Goal: Task Accomplishment & Management: Use online tool/utility

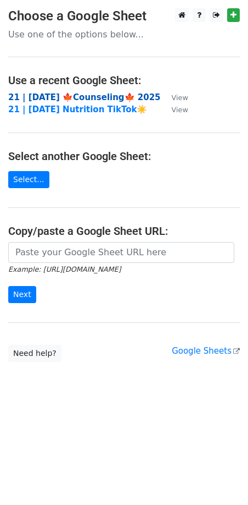
click at [69, 101] on strong "21 | SEP 27 🍁Counseling🍁 2025" at bounding box center [84, 97] width 153 height 10
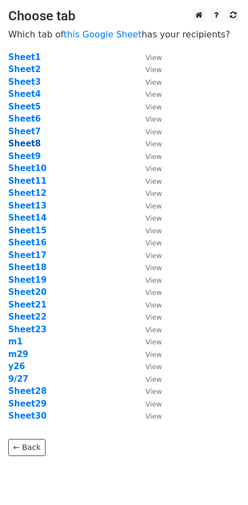
click at [33, 143] on strong "Sheet8" at bounding box center [24, 144] width 32 height 10
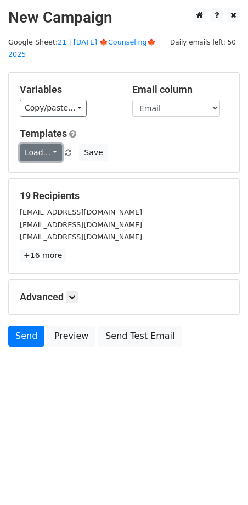
click at [48, 144] on link "Load..." at bounding box center [41, 152] width 42 height 17
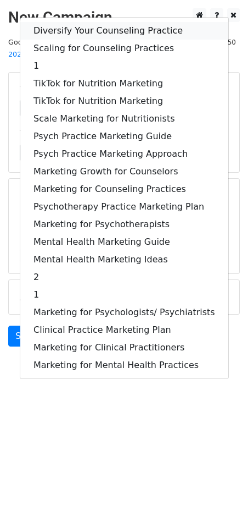
click at [73, 22] on link "Diversify Your Counseling Practice" at bounding box center [124, 31] width 208 height 18
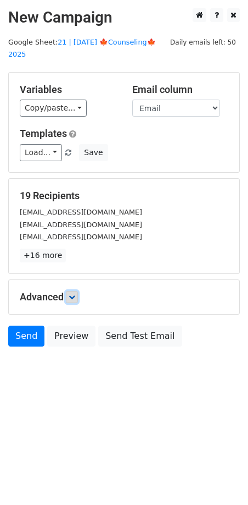
click at [74, 294] on icon at bounding box center [72, 297] width 7 height 7
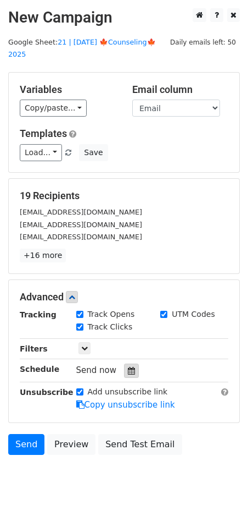
click at [128, 367] on icon at bounding box center [131, 371] width 7 height 8
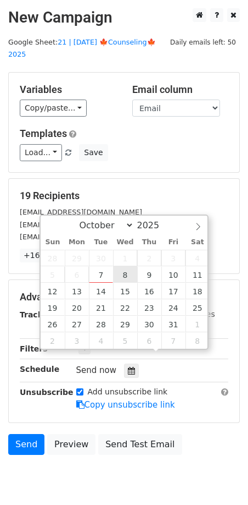
type input "2025-10-08 12:00"
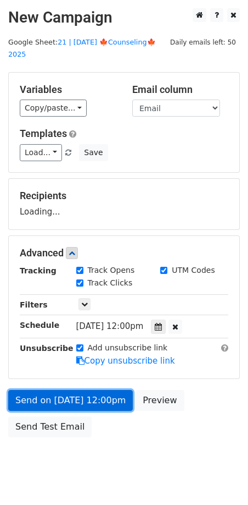
click at [93, 390] on link "Send on Oct 8 at 12:00pm" at bounding box center [70, 400] width 125 height 21
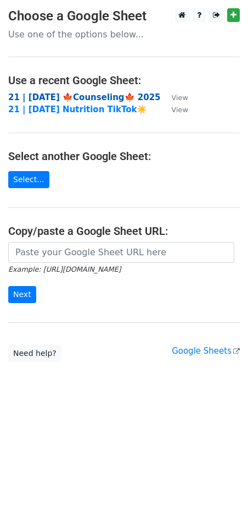
click at [102, 96] on strong "21 | [DATE] 🍁Counseling🍁 2025" at bounding box center [84, 97] width 153 height 10
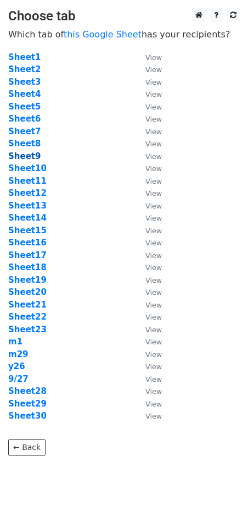
click at [24, 153] on strong "Sheet9" at bounding box center [24, 156] width 32 height 10
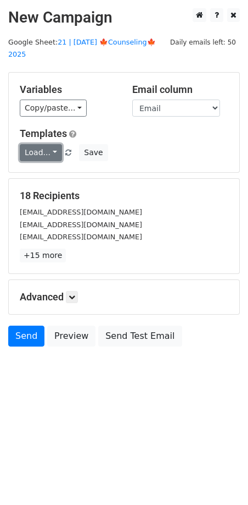
click at [43, 145] on link "Load..." at bounding box center [41, 152] width 42 height 17
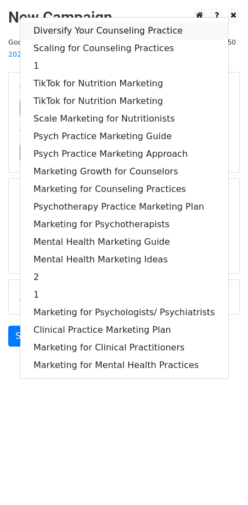
click at [98, 22] on link "Diversify Your Counseling Practice" at bounding box center [124, 31] width 208 height 18
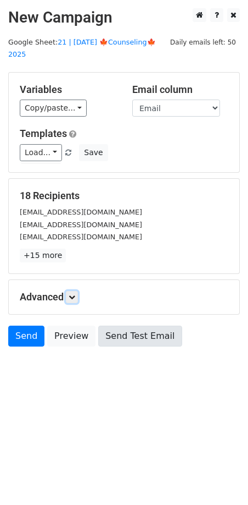
drag, startPoint x: 73, startPoint y: 285, endPoint x: 109, endPoint y: 332, distance: 58.8
click at [73, 294] on icon at bounding box center [72, 297] width 7 height 7
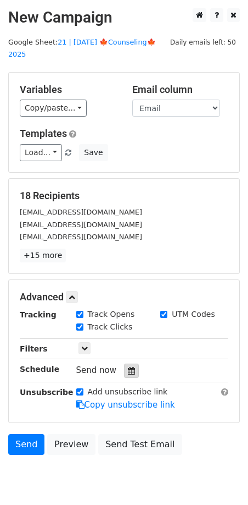
click at [129, 367] on icon at bounding box center [131, 371] width 7 height 8
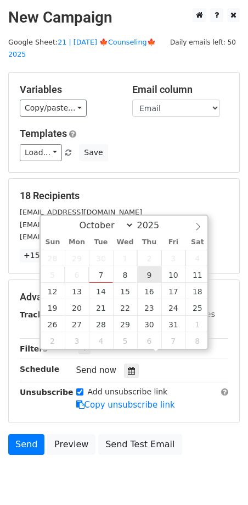
type input "2025-10-09 12:00"
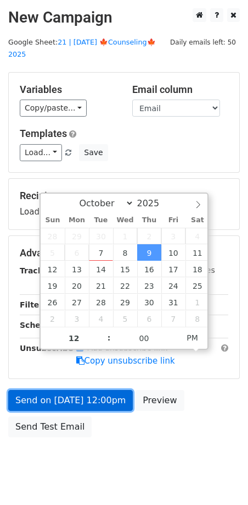
click at [93, 390] on link "Send on Oct 9 at 12:00pm" at bounding box center [70, 400] width 125 height 21
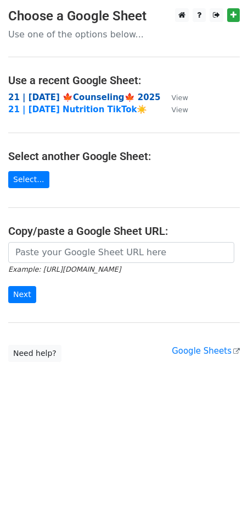
click at [83, 95] on strong "21 | [DATE] 🍁Counseling🍁 2025" at bounding box center [84, 97] width 153 height 10
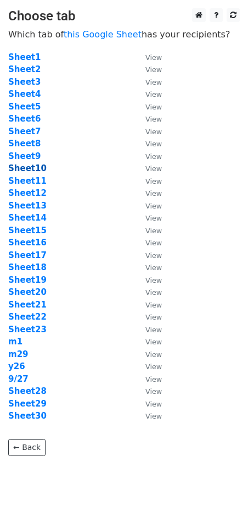
click at [13, 165] on strong "Sheet10" at bounding box center [27, 168] width 38 height 10
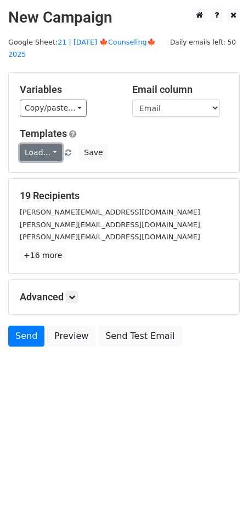
click at [49, 146] on link "Load..." at bounding box center [41, 152] width 42 height 17
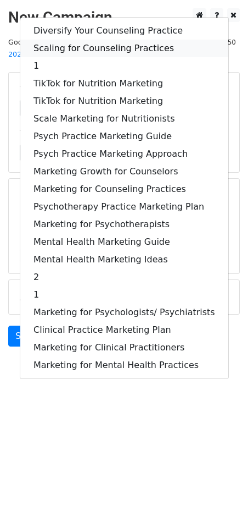
click at [94, 40] on link "Scaling for Counseling Practices" at bounding box center [124, 49] width 208 height 18
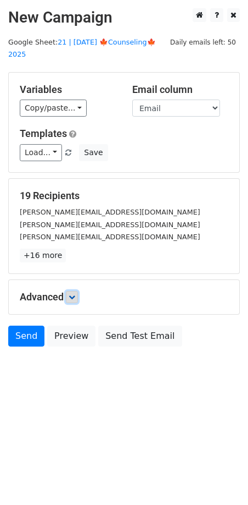
click at [73, 294] on icon at bounding box center [72, 297] width 7 height 7
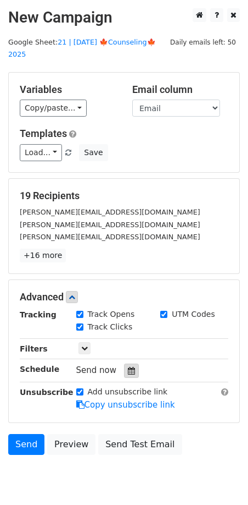
click at [128, 367] on icon at bounding box center [131, 371] width 7 height 8
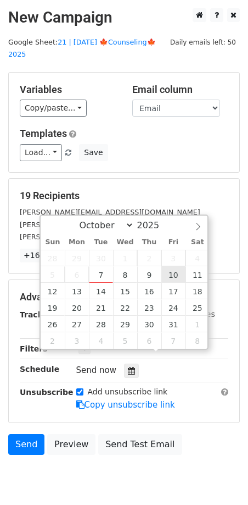
type input "[DATE] 12:00"
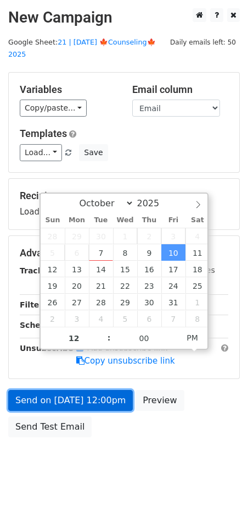
click at [108, 390] on link "Send on [DATE] 12:00pm" at bounding box center [70, 400] width 125 height 21
